Goal: Task Accomplishment & Management: Manage account settings

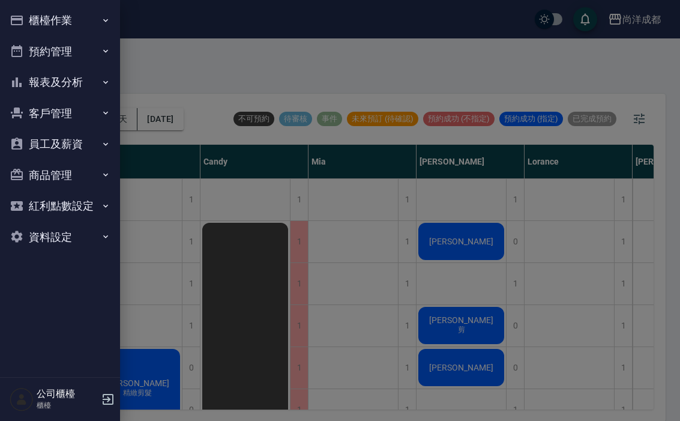
scroll to position [549, 0]
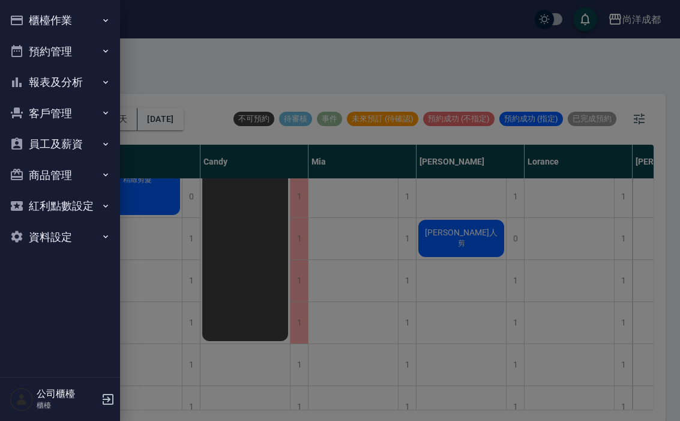
click at [70, 74] on button "報表及分析" at bounding box center [60, 82] width 110 height 31
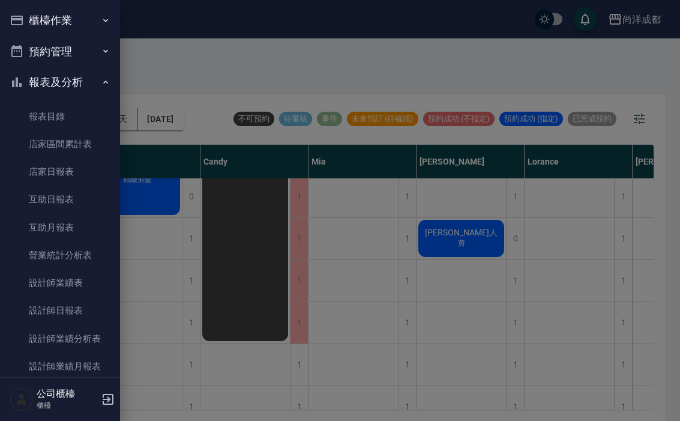
click at [71, 166] on link "店家日報表" at bounding box center [60, 172] width 110 height 28
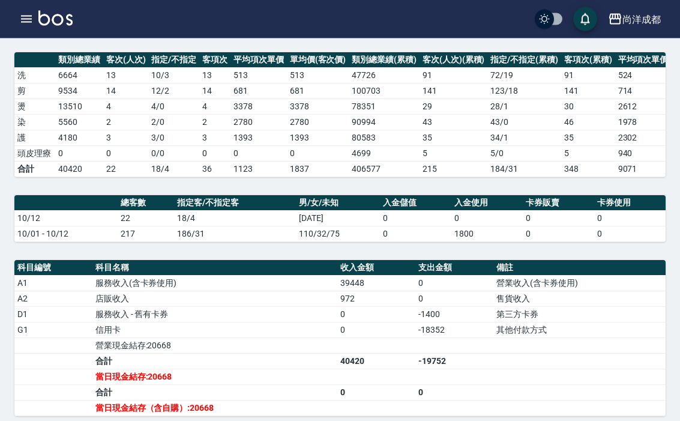
scroll to position [168, 0]
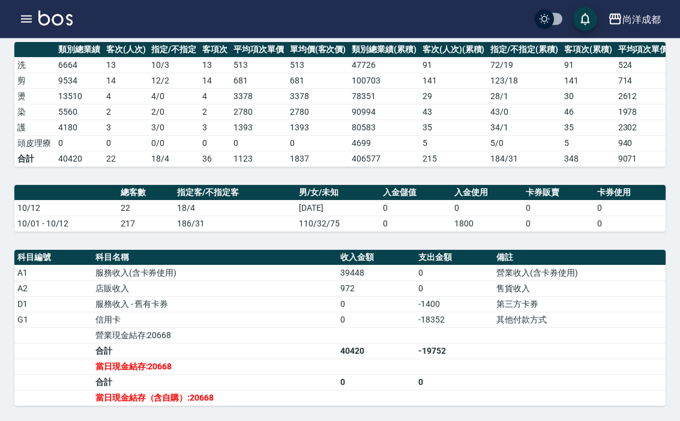
click at [9, 31] on div "尚洋成都 登出" at bounding box center [340, 19] width 680 height 38
click at [19, 31] on div "尚洋成都 登出" at bounding box center [340, 19] width 680 height 38
click at [26, 16] on icon "button" at bounding box center [26, 19] width 11 height 7
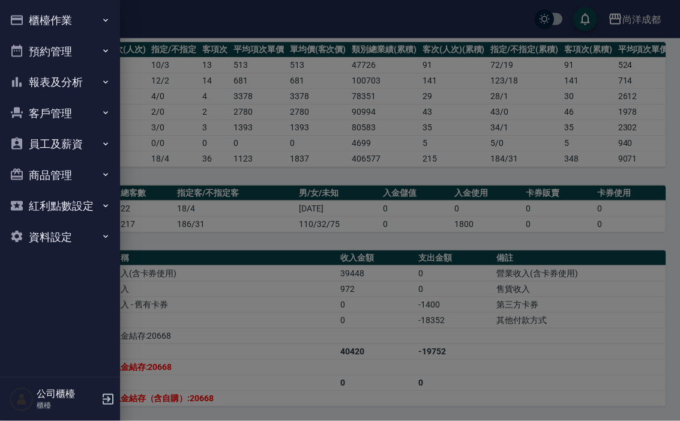
scroll to position [169, 0]
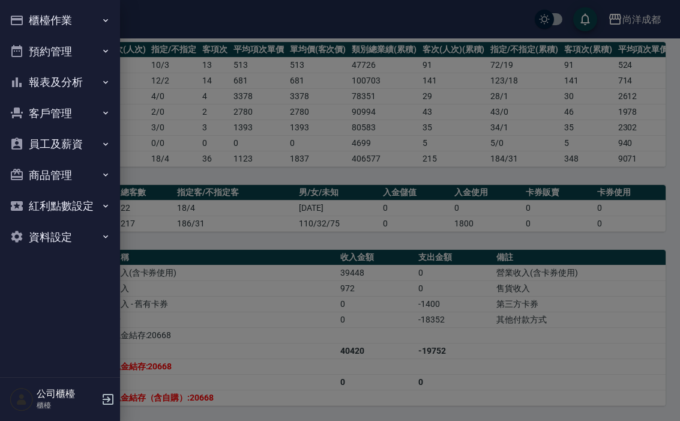
click at [34, 15] on button "櫃檯作業" at bounding box center [60, 20] width 110 height 31
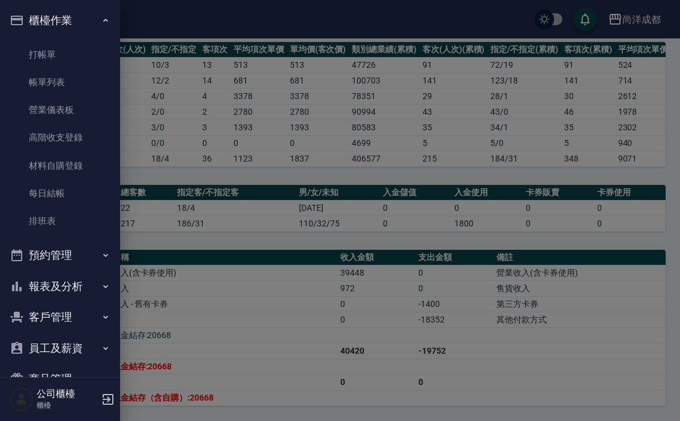
click at [76, 252] on button "預約管理" at bounding box center [60, 255] width 110 height 31
click at [74, 316] on link "單日預約紀錄" at bounding box center [60, 317] width 110 height 28
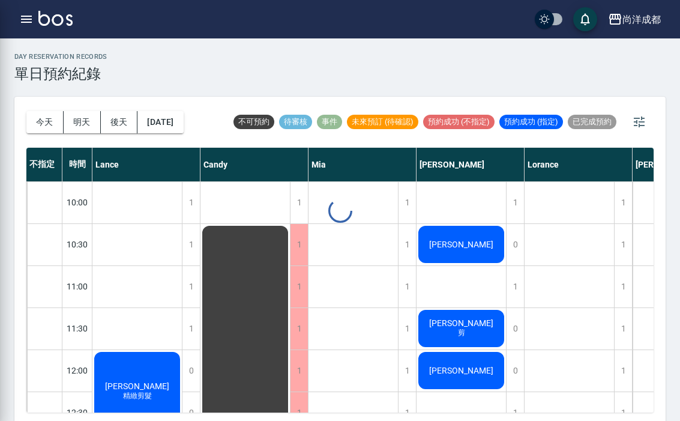
scroll to position [3, 0]
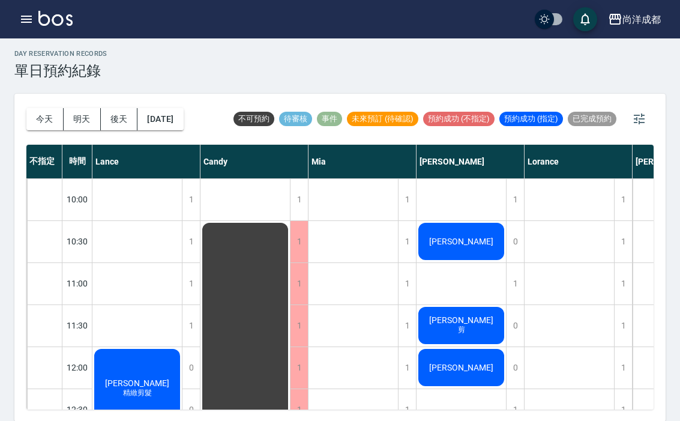
click at [82, 128] on button "明天" at bounding box center [82, 119] width 37 height 22
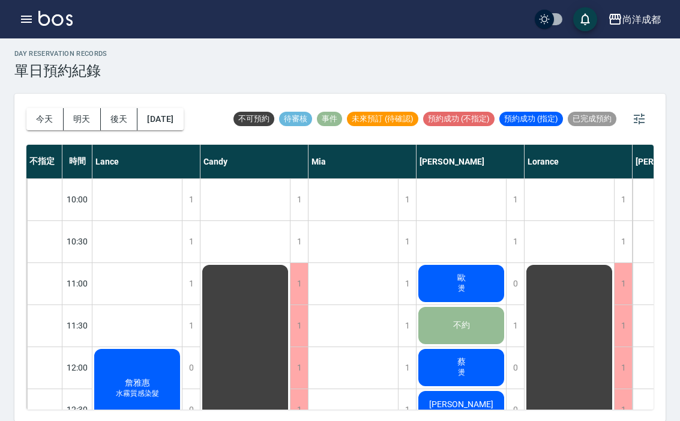
click at [86, 116] on button "明天" at bounding box center [82, 119] width 37 height 22
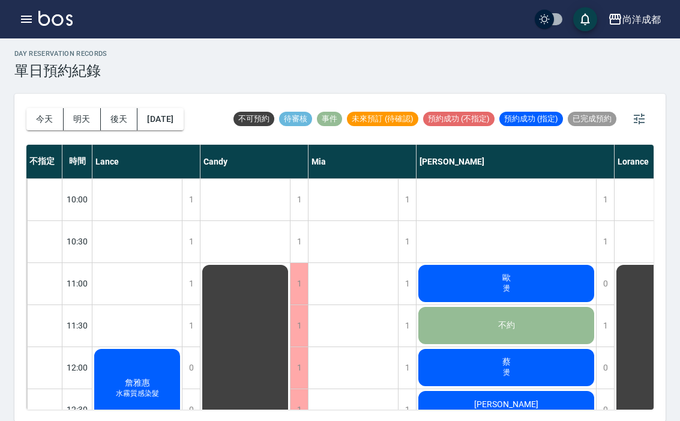
click at [33, 123] on button "今天" at bounding box center [44, 119] width 37 height 22
click at [33, 123] on div at bounding box center [340, 210] width 680 height 421
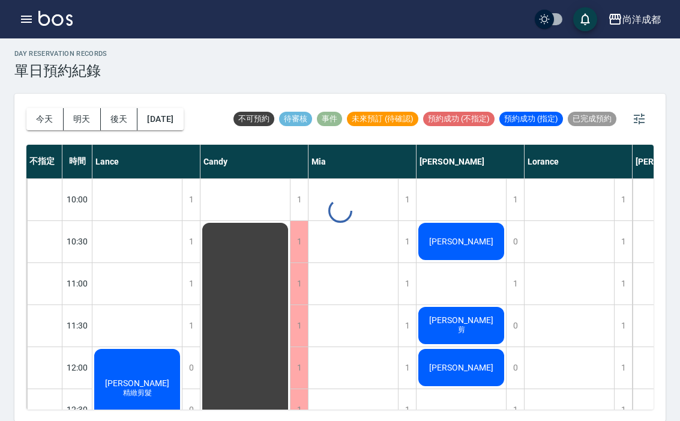
click at [82, 123] on button "明天" at bounding box center [82, 119] width 37 height 22
click at [82, 122] on div at bounding box center [340, 210] width 680 height 421
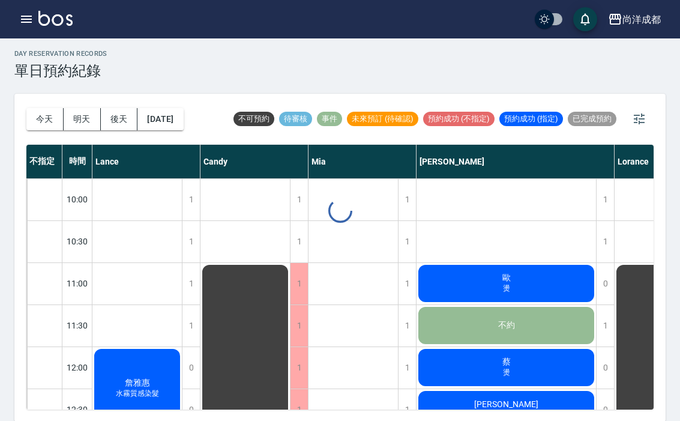
click at [83, 125] on button "明天" at bounding box center [82, 119] width 37 height 22
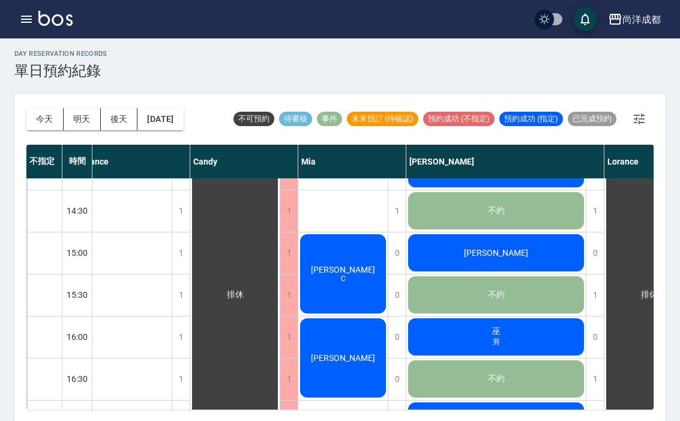
scroll to position [366, 11]
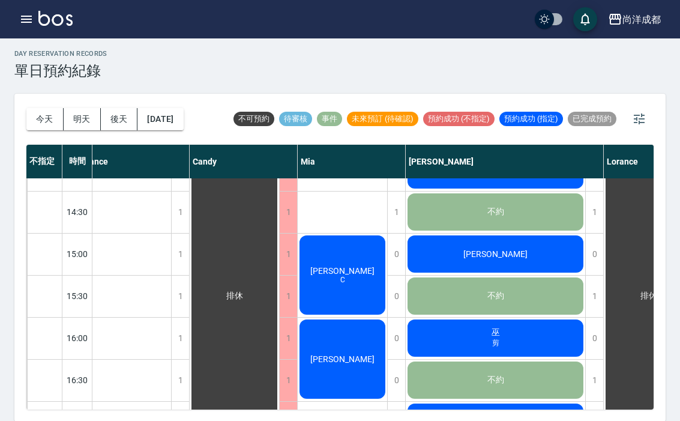
click at [79, 124] on button "明天" at bounding box center [82, 119] width 37 height 22
click at [79, 123] on button "明天" at bounding box center [82, 119] width 37 height 22
click at [116, 126] on button "後天" at bounding box center [119, 119] width 37 height 22
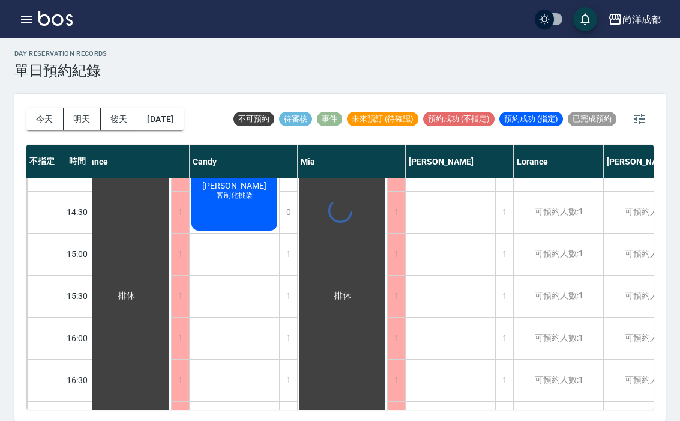
click at [116, 125] on div at bounding box center [340, 210] width 680 height 421
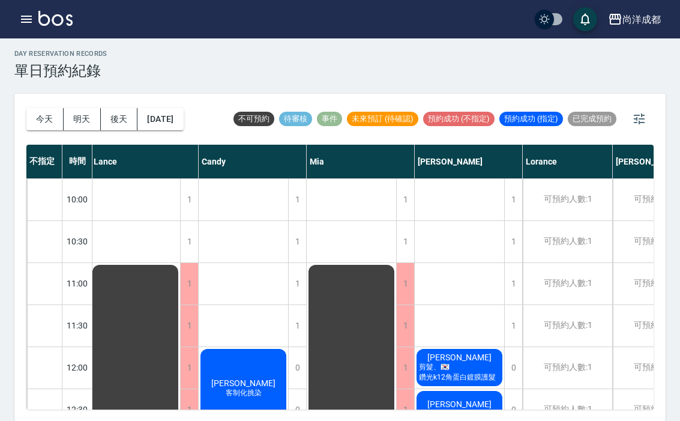
scroll to position [0, 2]
click at [157, 122] on button "[DATE]" at bounding box center [160, 119] width 46 height 22
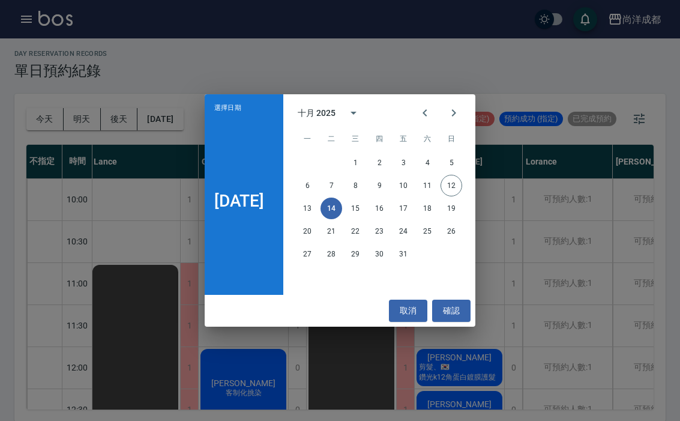
click at [364, 208] on button "15" at bounding box center [356, 209] width 22 height 22
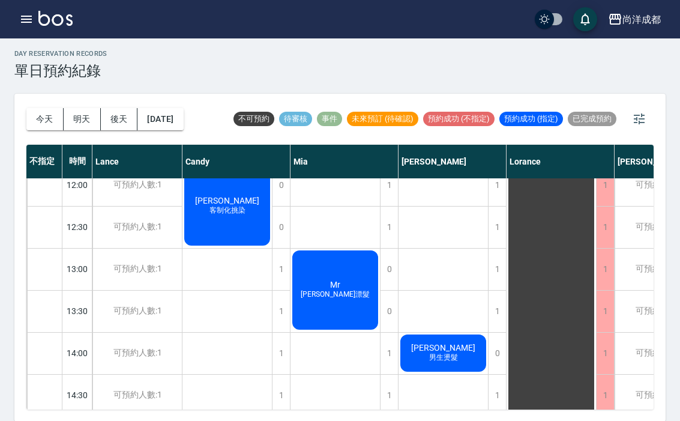
scroll to position [192, 0]
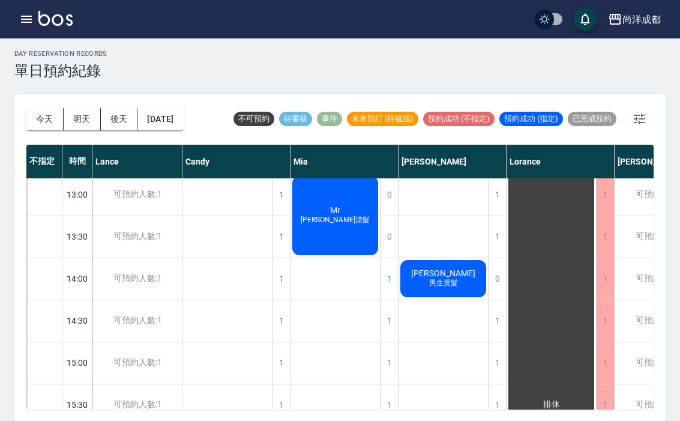
click at [169, 124] on button "[DATE]" at bounding box center [160, 119] width 46 height 22
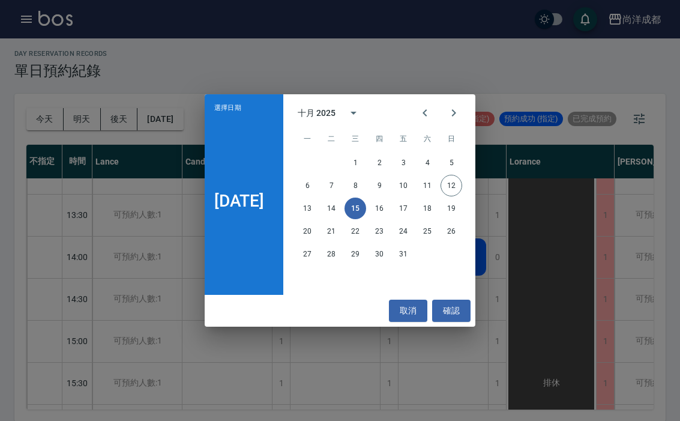
scroll to position [310, -1]
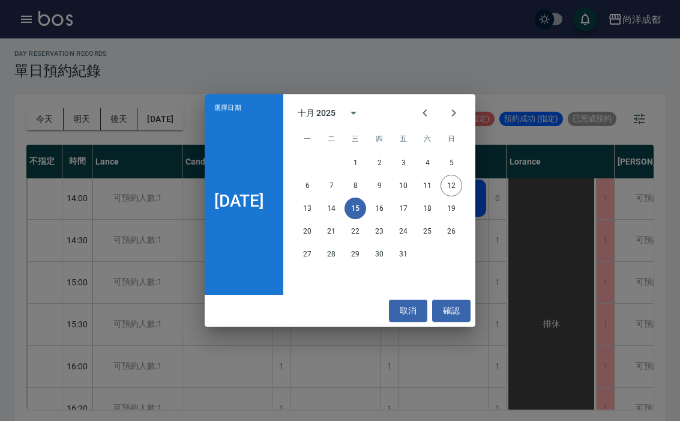
click at [390, 219] on button "16" at bounding box center [380, 209] width 22 height 22
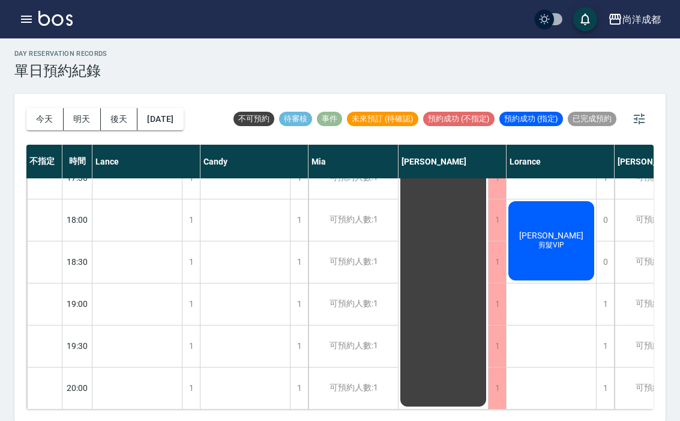
scroll to position [652, 0]
click at [161, 129] on button "[DATE]" at bounding box center [160, 119] width 46 height 22
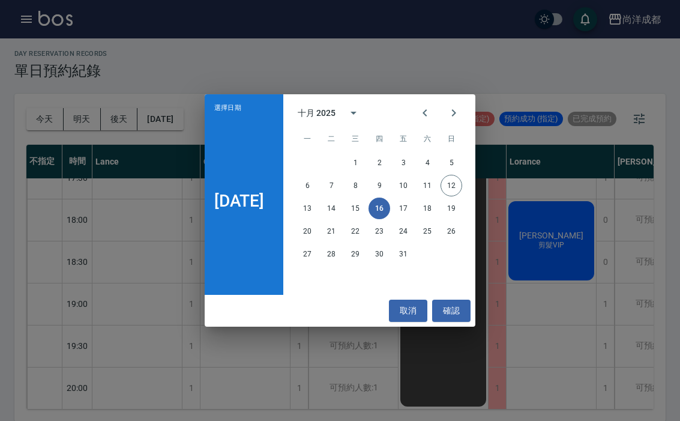
click at [411, 214] on button "17" at bounding box center [404, 209] width 22 height 22
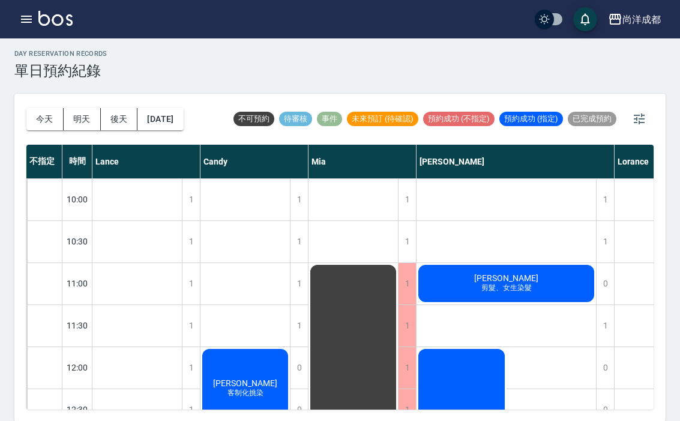
click at [40, 125] on button "今天" at bounding box center [44, 119] width 37 height 22
click at [40, 125] on div at bounding box center [340, 210] width 680 height 421
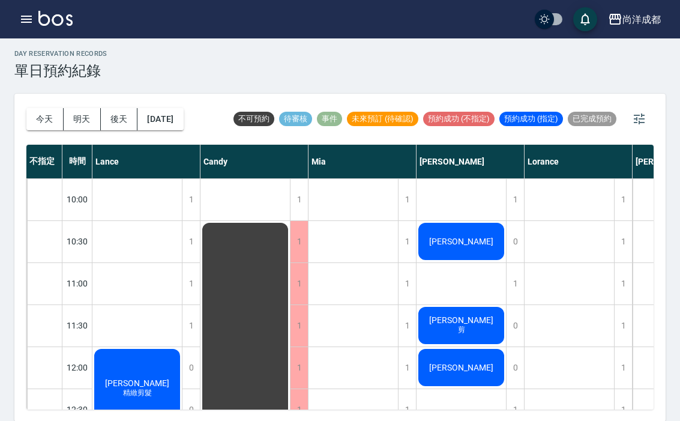
click at [32, 122] on button "今天" at bounding box center [44, 119] width 37 height 22
